Goal: Task Accomplishment & Management: Complete application form

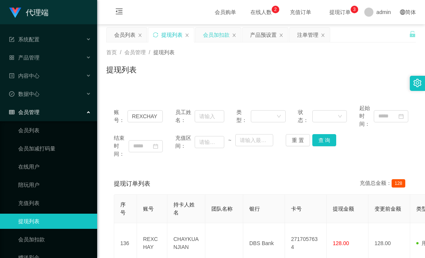
click at [218, 36] on div "会员加扣款" at bounding box center [216, 35] width 27 height 14
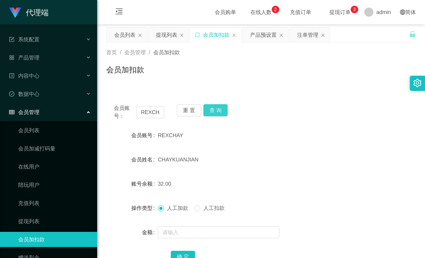
click at [223, 110] on button "查 询" at bounding box center [215, 110] width 24 height 12
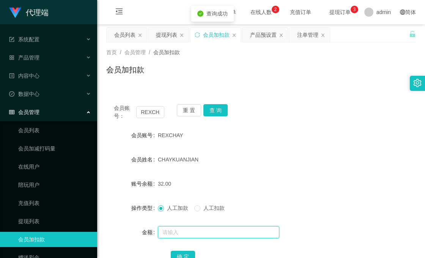
click at [176, 233] on input "text" at bounding box center [218, 232] width 121 height 12
type input "8"
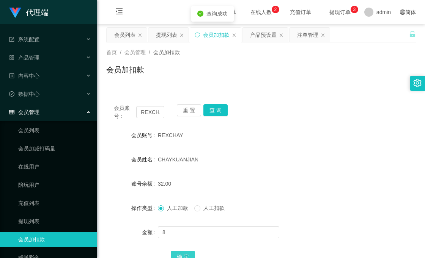
click at [180, 254] on button "确 定" at bounding box center [183, 257] width 24 height 12
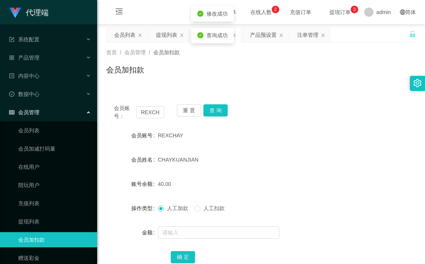
click at [223, 264] on div "确 定" at bounding box center [261, 256] width 180 height 15
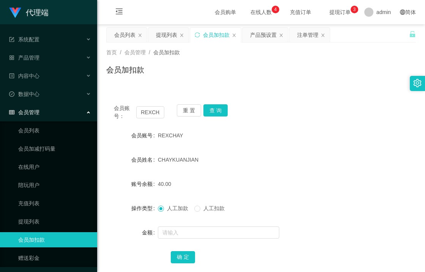
click at [323, 86] on div "首页 / 会员管理 / 会员加扣款 / 会员加扣款" at bounding box center [261, 64] width 328 height 45
click at [315, 81] on div "会员加扣款" at bounding box center [260, 72] width 309 height 17
click at [271, 90] on div "会员账号： REXCHAY 重 置 查 询 会员账号 REXCHAY 会员姓名 [PERSON_NAME] 账号余额 40.00 操作类型 人工加款 人工扣款…" at bounding box center [260, 184] width 309 height 193
click at [292, 71] on div "会员加扣款" at bounding box center [260, 72] width 309 height 17
